Goal: Task Accomplishment & Management: Manage account settings

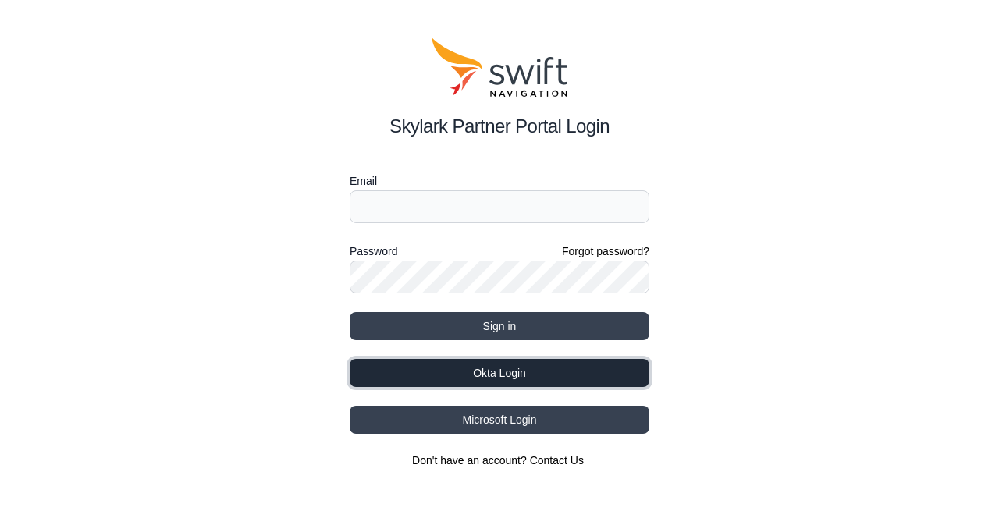
click at [515, 377] on button "Okta Login" at bounding box center [500, 373] width 300 height 28
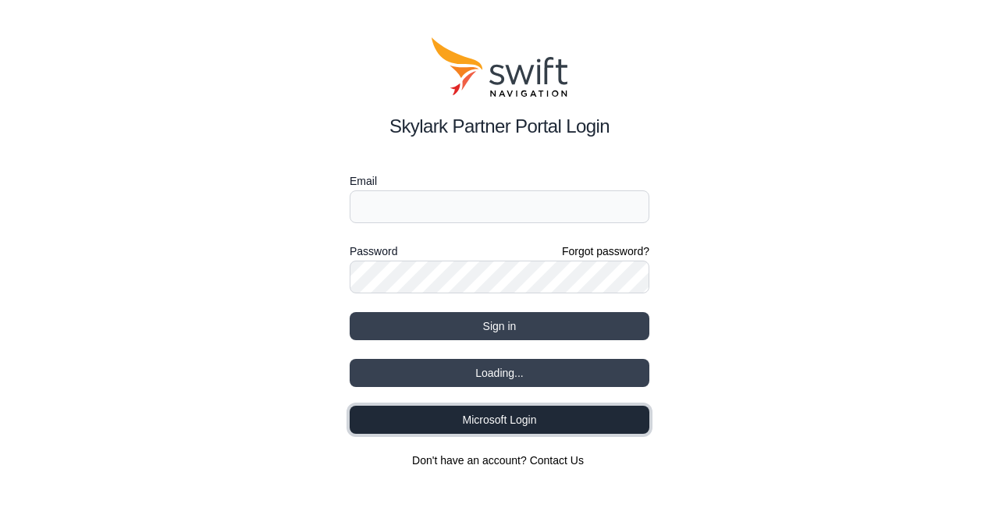
click at [507, 422] on button "Microsoft Login" at bounding box center [500, 420] width 300 height 28
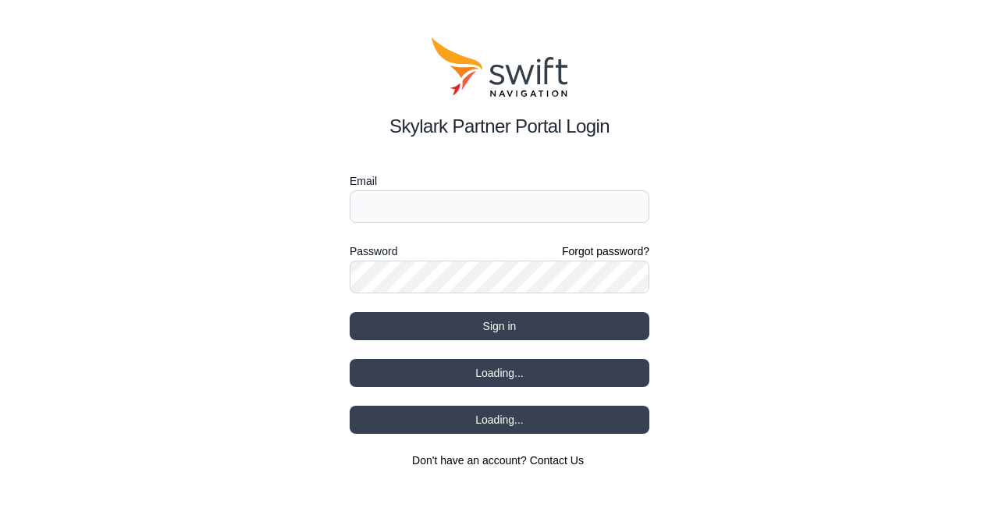
drag, startPoint x: 553, startPoint y: 0, endPoint x: 917, endPoint y: 196, distance: 413.9
click at [917, 196] on div "Skylark Partner Portal Login Email Password Forgot password? Sign in Loading...…" at bounding box center [499, 253] width 999 height 506
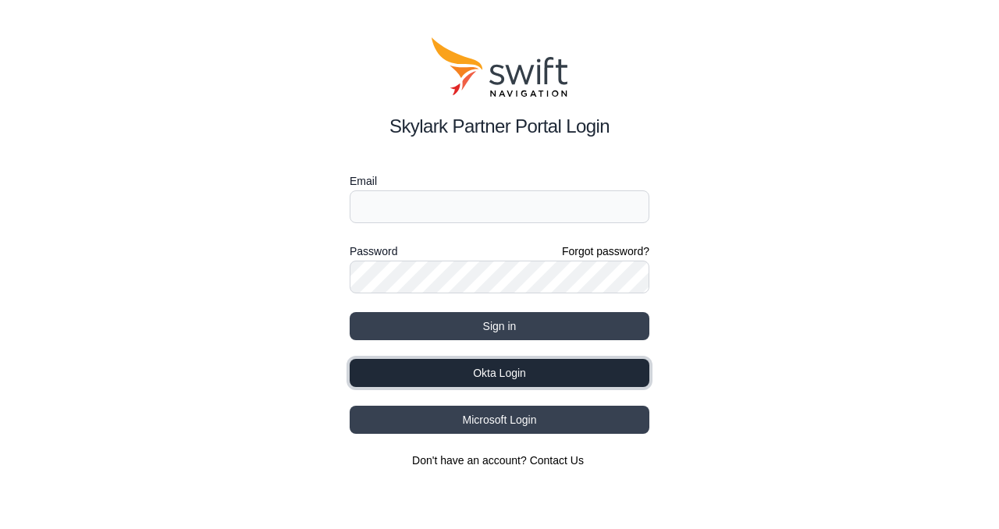
click at [513, 368] on button "Okta Login" at bounding box center [500, 373] width 300 height 28
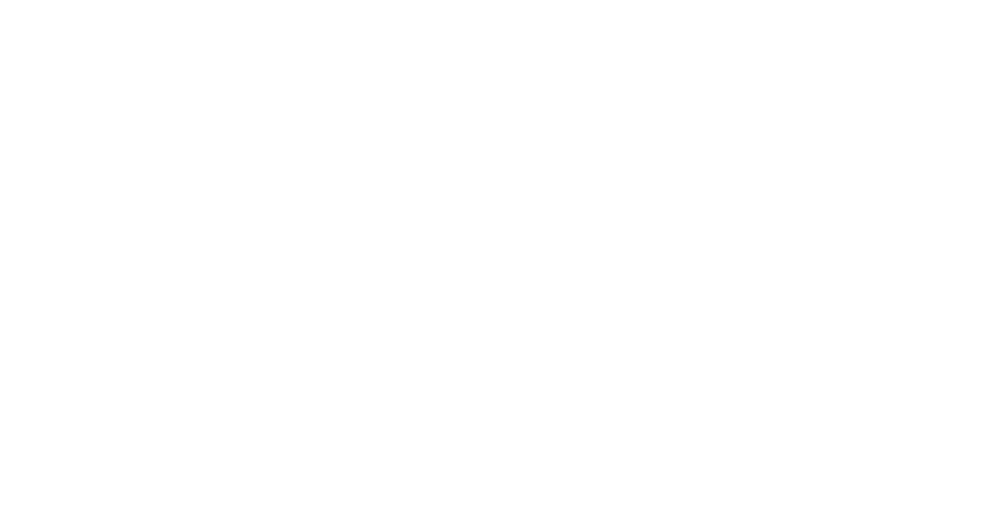
select select
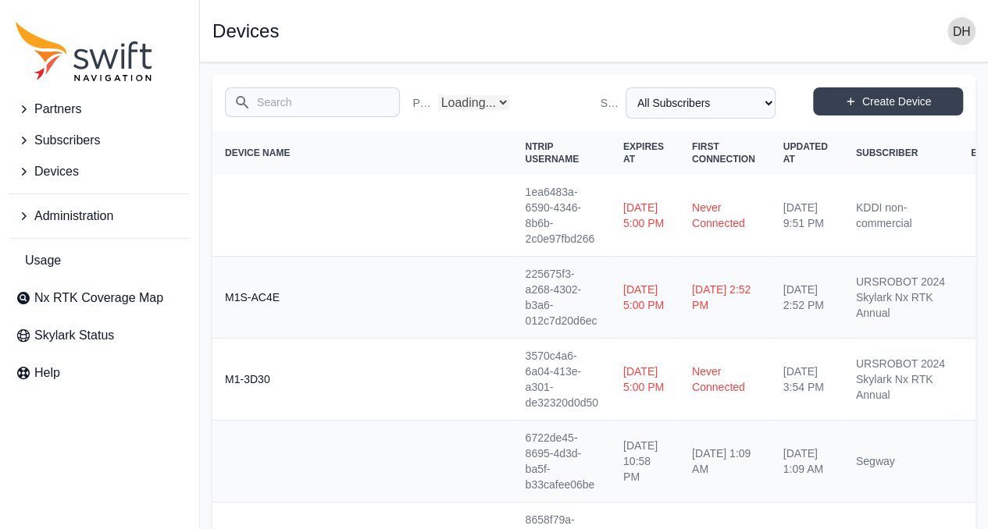
select select "Partner Name"
click at [312, 98] on input "Search" at bounding box center [312, 102] width 175 height 30
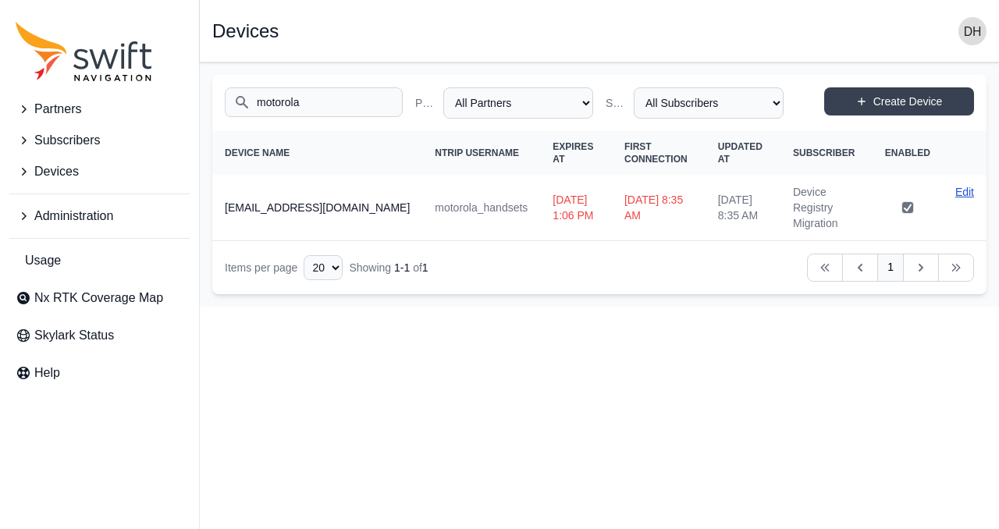
type input "motorola"
click at [971, 193] on link "Edit" at bounding box center [965, 192] width 19 height 16
select select "ab3272ce-40d0-4c94-a524-96a758ab755c"
select select "7e8434a2-c6ea-49f0-86b6-41d2490d7345"
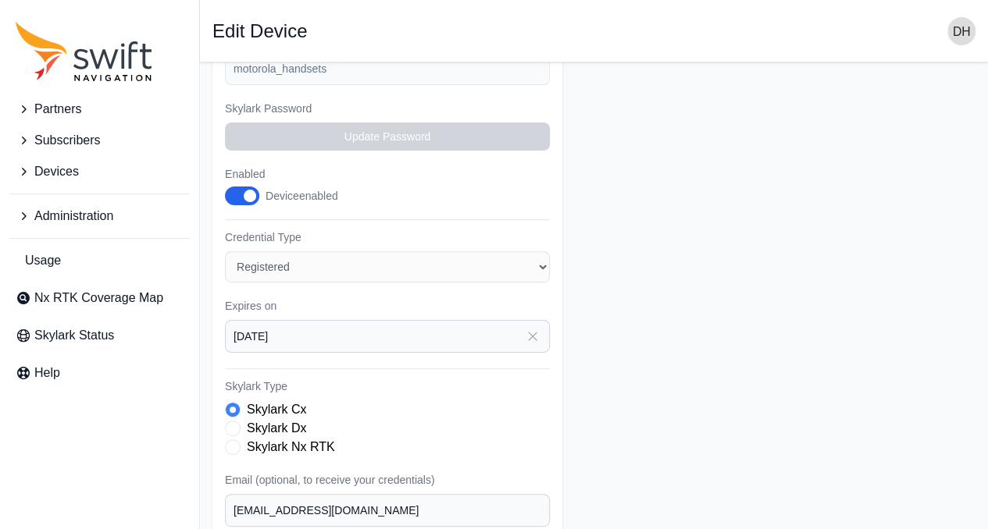
scroll to position [312, 0]
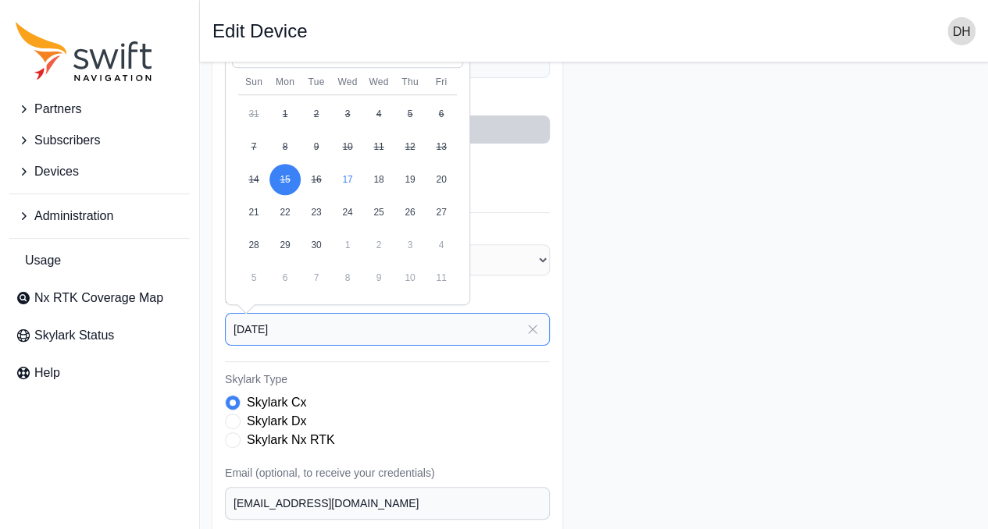
click at [408, 324] on input "2025-09-15" at bounding box center [387, 329] width 325 height 33
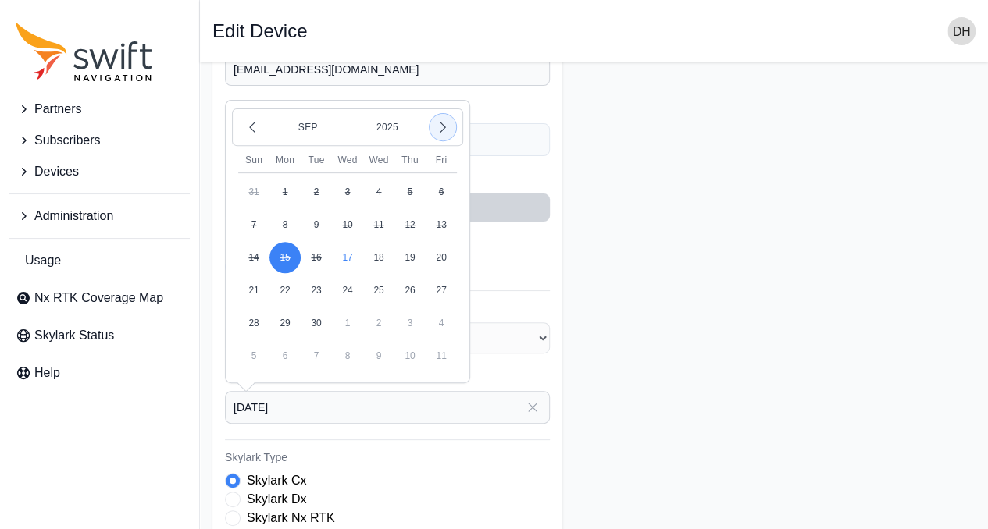
click at [442, 125] on icon "button" at bounding box center [443, 127] width 16 height 16
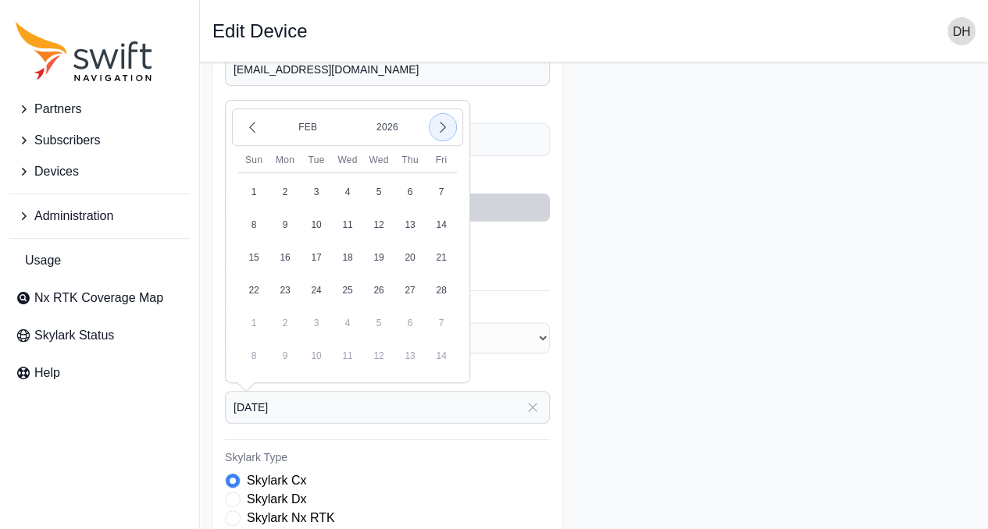
click at [442, 125] on icon "button" at bounding box center [443, 127] width 16 height 16
click at [282, 188] on button "1" at bounding box center [284, 191] width 31 height 31
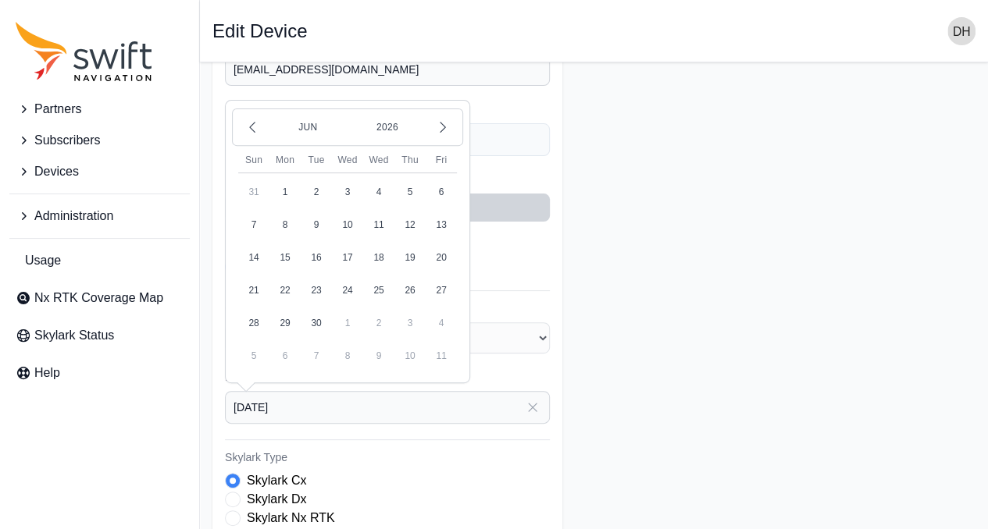
type input "2026-06-01"
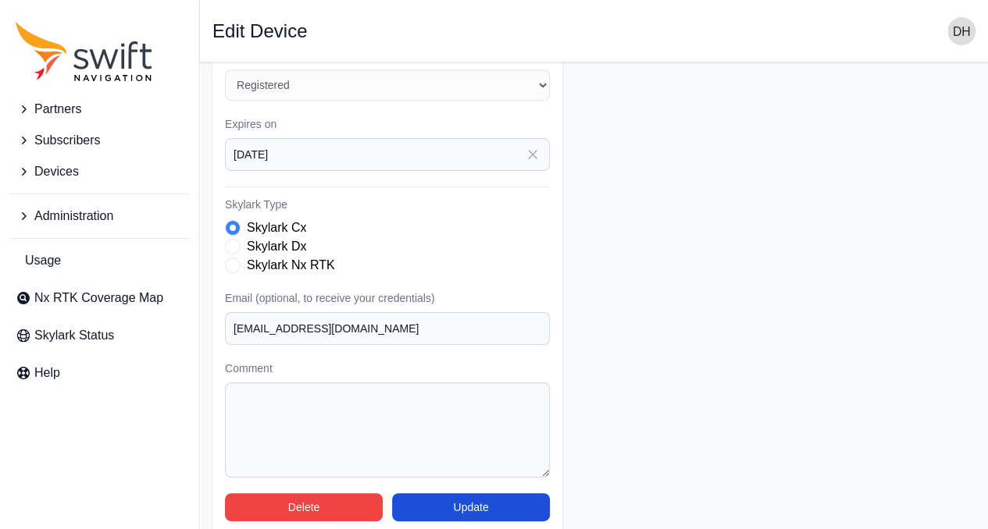
scroll to position [497, 0]
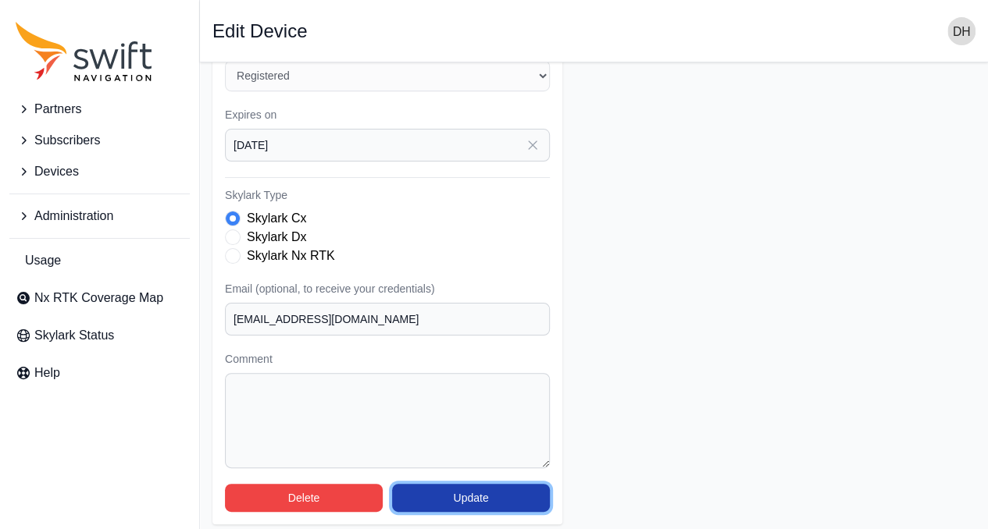
click at [492, 494] on button "Update" at bounding box center [471, 498] width 158 height 28
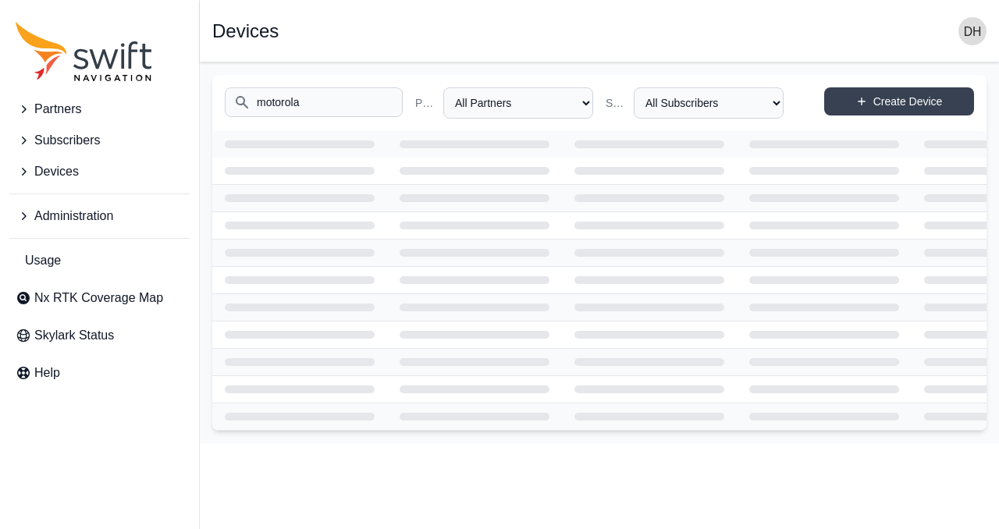
click at [500, 35] on div "Open sidebar Devices" at bounding box center [599, 31] width 774 height 28
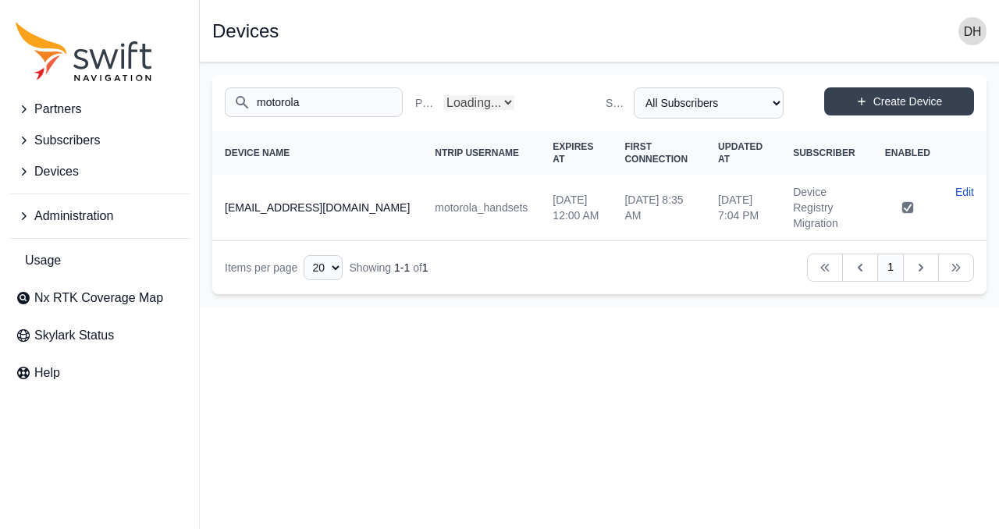
select select "Partner Name"
drag, startPoint x: 472, startPoint y: 187, endPoint x: 495, endPoint y: 210, distance: 33.1
click at [540, 210] on td "Mon, Jun 1, 2026 12:00 AM" at bounding box center [576, 208] width 72 height 66
copy td "Mon, Jun 1, 2026"
